Goal: Task Accomplishment & Management: Use online tool/utility

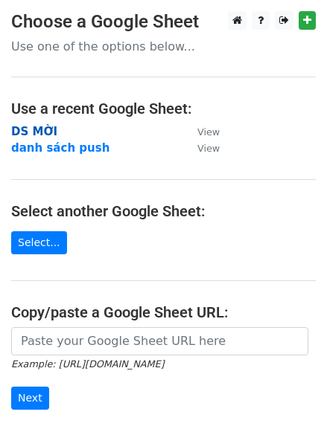
click at [33, 125] on strong "DS MỜI" at bounding box center [34, 131] width 46 height 13
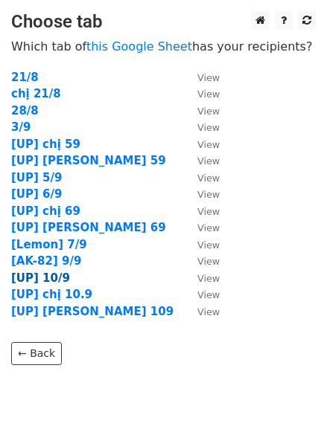
click at [56, 280] on strong "[UP] 10/9" at bounding box center [40, 278] width 59 height 13
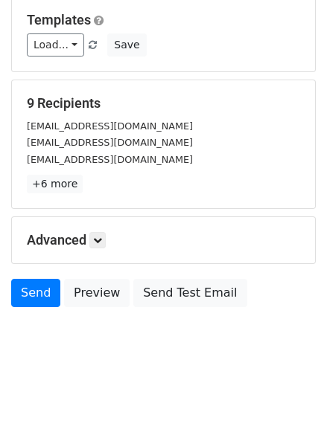
scroll to position [147, 0]
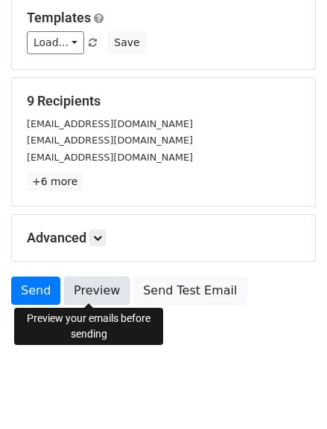
click at [92, 280] on link "Preview" at bounding box center [96, 291] width 65 height 28
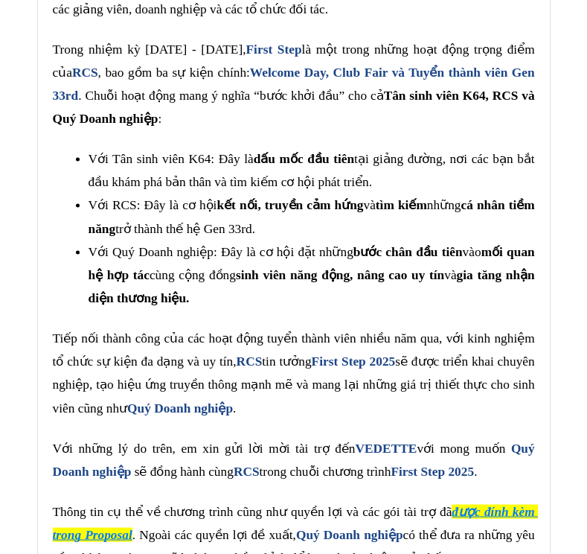
scroll to position [13294, 0]
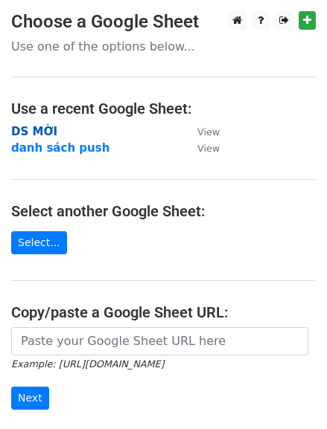
click at [47, 132] on strong "DS MỜI" at bounding box center [34, 131] width 46 height 13
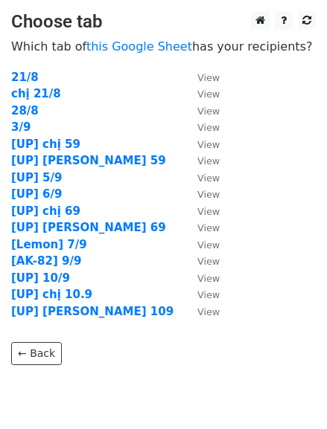
scroll to position [39, 0]
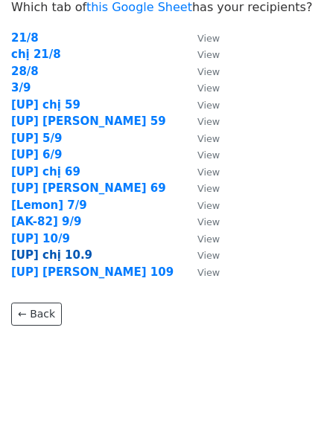
click at [58, 255] on strong "[UP] chị 10.9" at bounding box center [51, 255] width 81 height 13
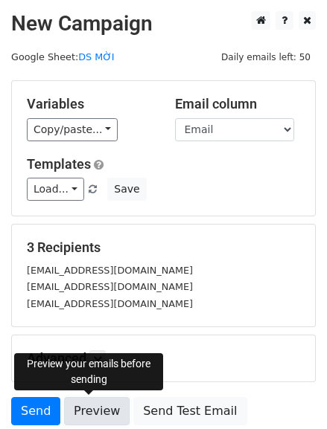
click at [93, 408] on link "Preview" at bounding box center [96, 411] width 65 height 28
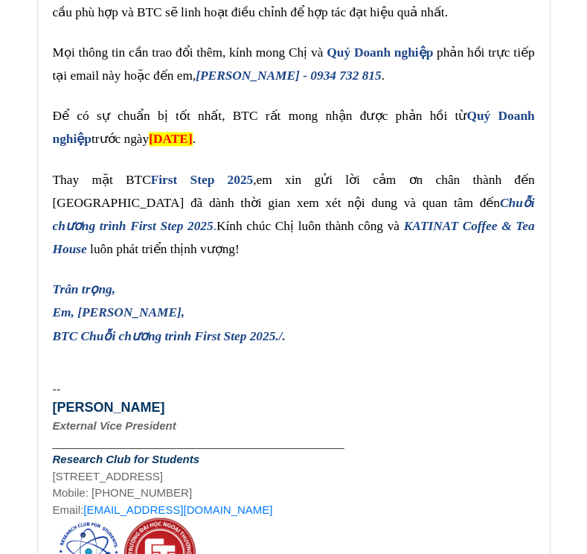
scroll to position [4305, 0]
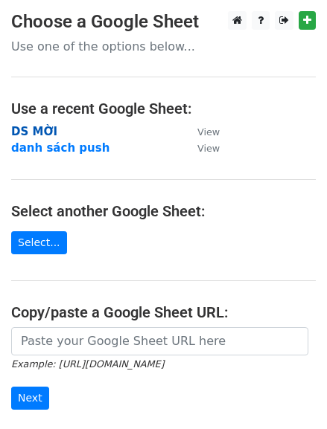
click at [42, 133] on strong "DS MỜI" at bounding box center [34, 131] width 46 height 13
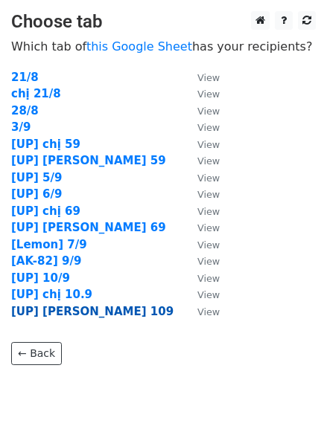
click at [59, 309] on strong "[UP] anh 109" at bounding box center [92, 311] width 162 height 13
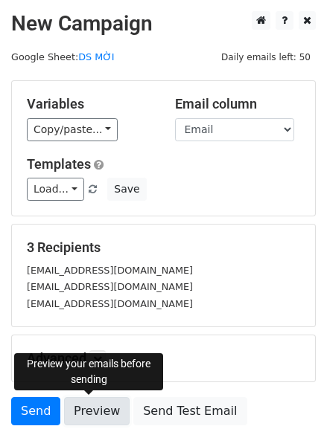
click at [98, 415] on link "Preview" at bounding box center [96, 411] width 65 height 28
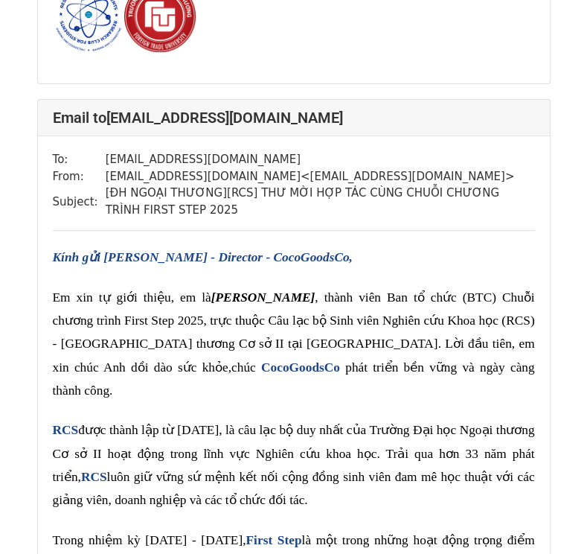
scroll to position [3152, 0]
